Goal: Information Seeking & Learning: Learn about a topic

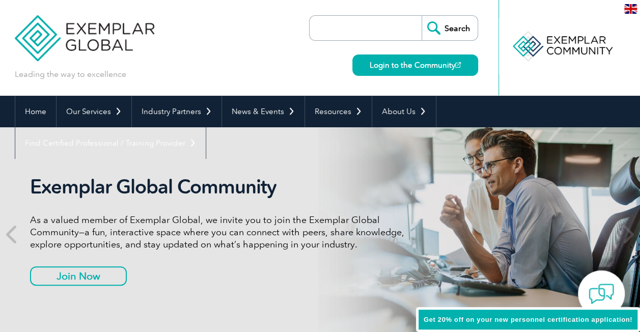
click at [351, 25] on input "search" at bounding box center [368, 28] width 107 height 24
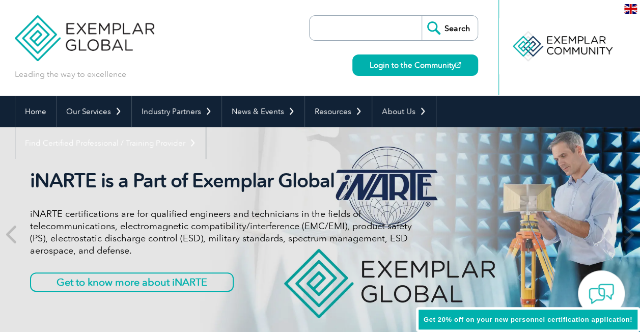
click at [216, 58] on div "Leading the way to excellence Search Login to the Community ▼" at bounding box center [320, 48] width 611 height 96
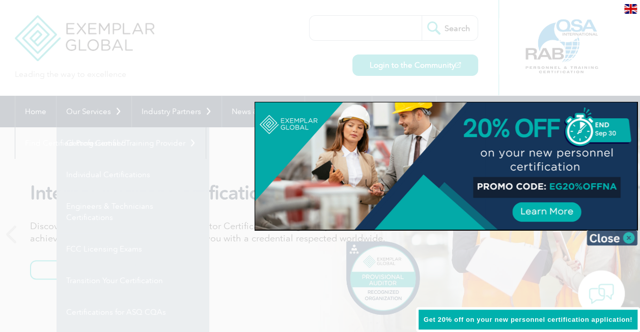
click at [630, 234] on img at bounding box center [612, 237] width 51 height 15
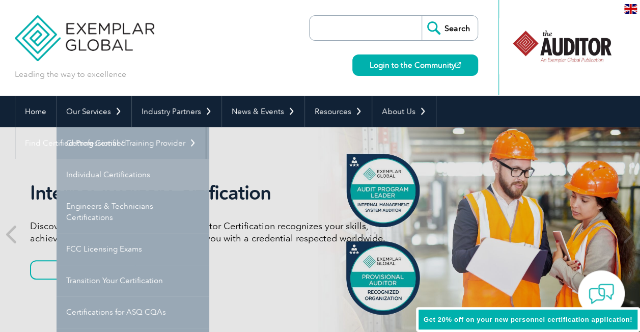
click at [103, 173] on link "Individual Certifications" at bounding box center [133, 175] width 153 height 32
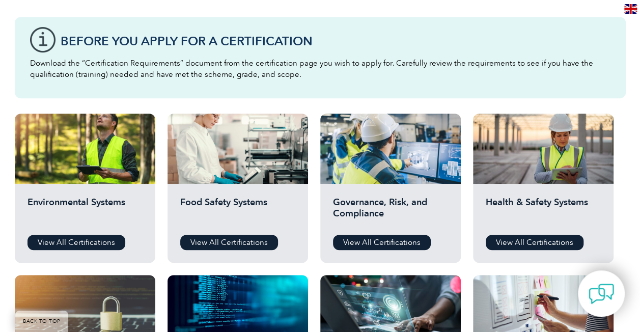
scroll to position [306, 0]
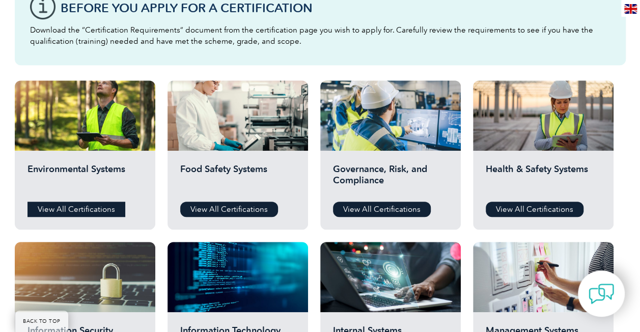
click at [67, 208] on link "View All Certifications" at bounding box center [77, 209] width 98 height 15
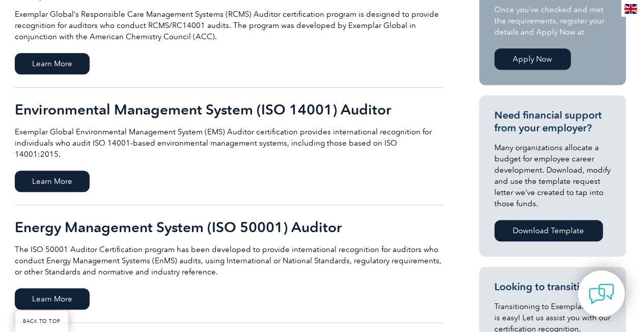
scroll to position [306, 0]
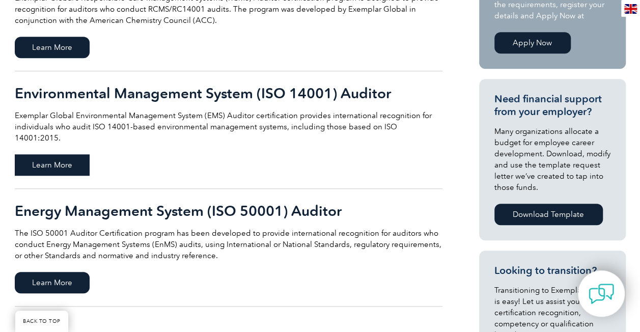
click at [42, 155] on span "Learn More" at bounding box center [52, 164] width 75 height 21
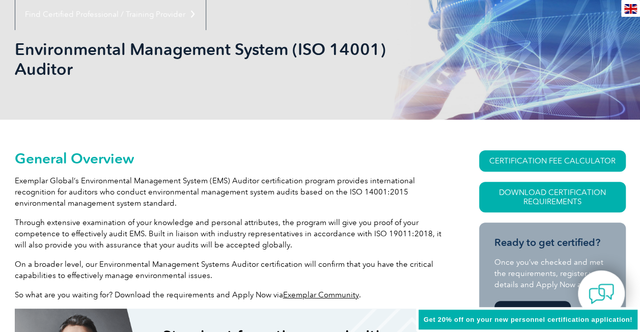
scroll to position [142, 0]
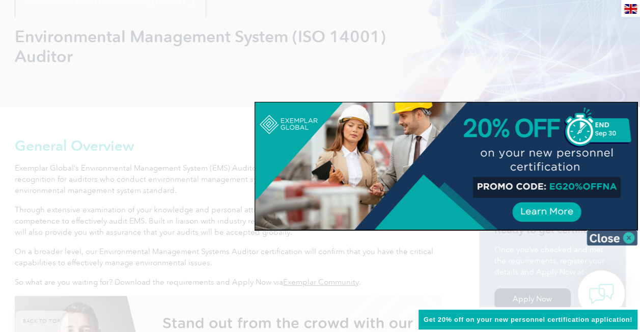
click at [613, 233] on img at bounding box center [612, 237] width 51 height 15
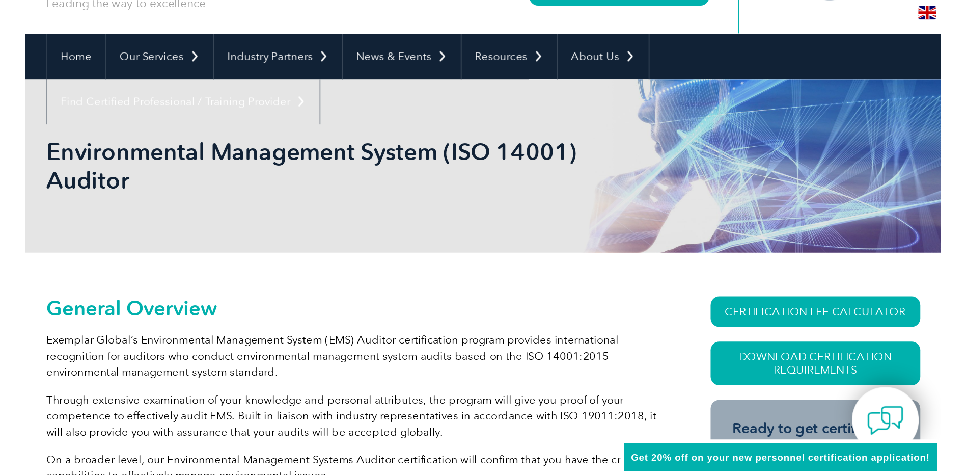
scroll to position [0, 0]
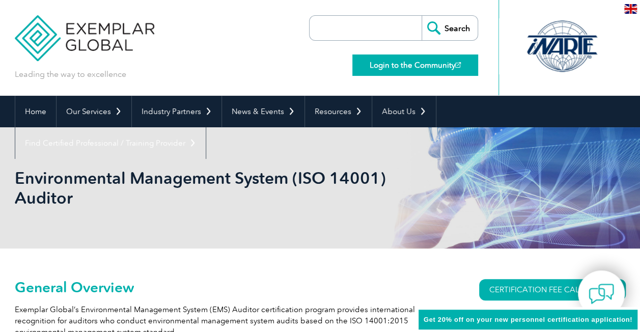
click at [407, 66] on link "Login to the Community" at bounding box center [416, 65] width 126 height 21
